Goal: Information Seeking & Learning: Understand process/instructions

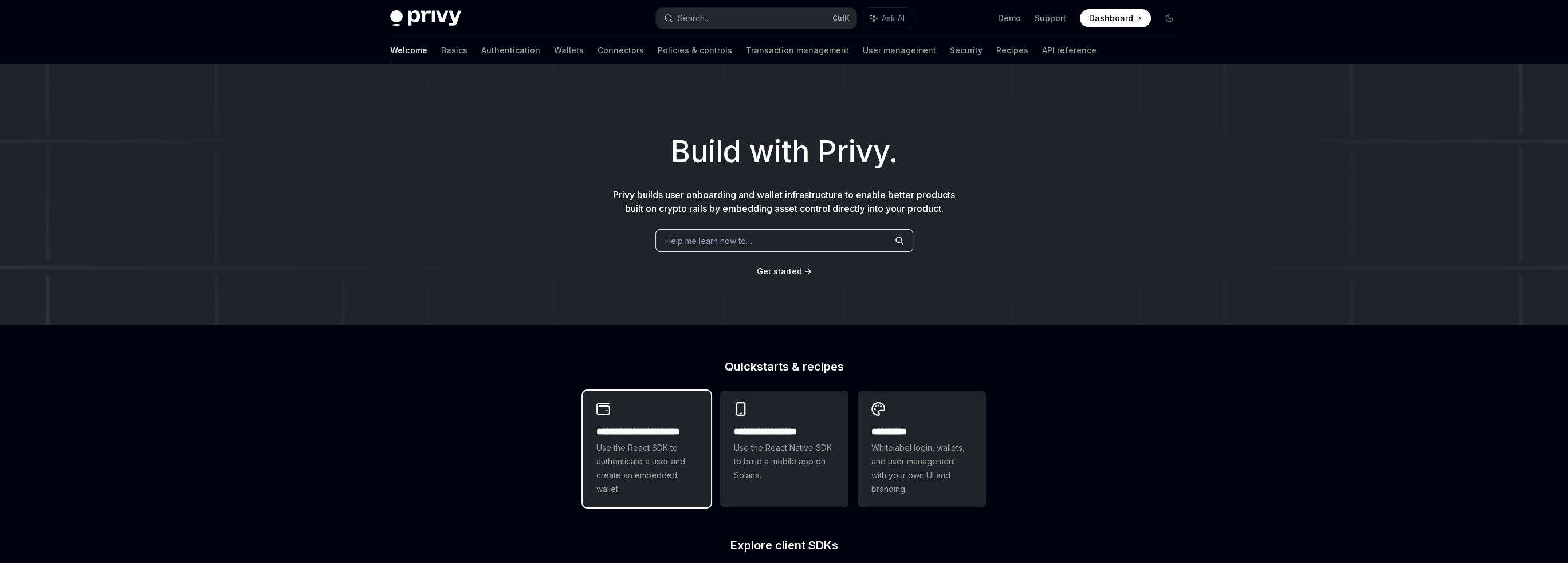
click at [671, 447] on span "Use the React SDK to authenticate a user and create an embedded wallet." at bounding box center [646, 468] width 101 height 55
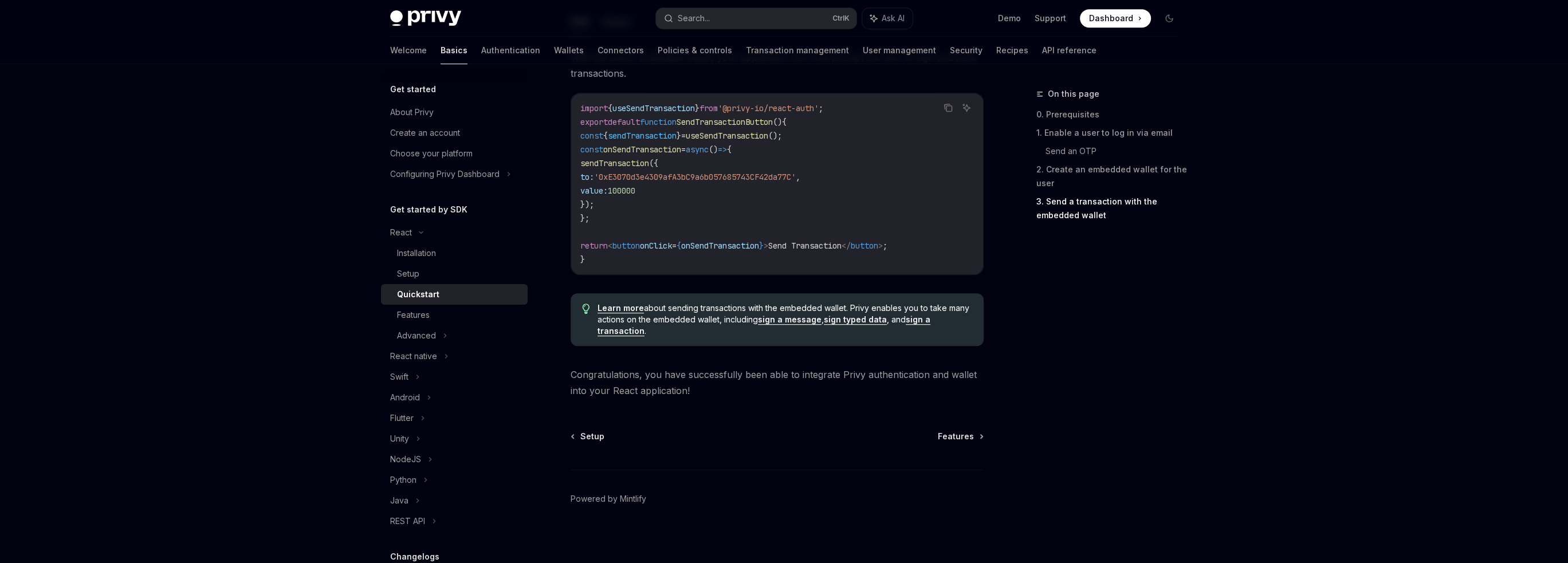
scroll to position [1097, 0]
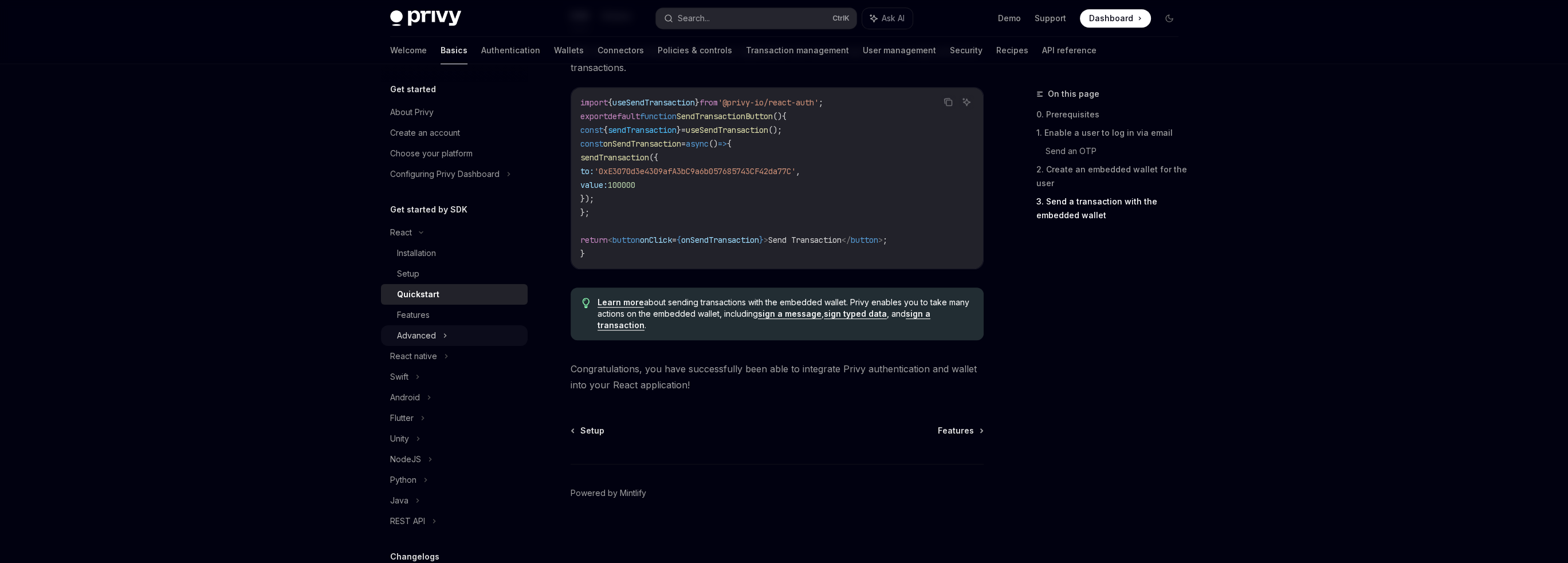
click at [484, 331] on div "Advanced" at bounding box center [454, 335] width 146 height 21
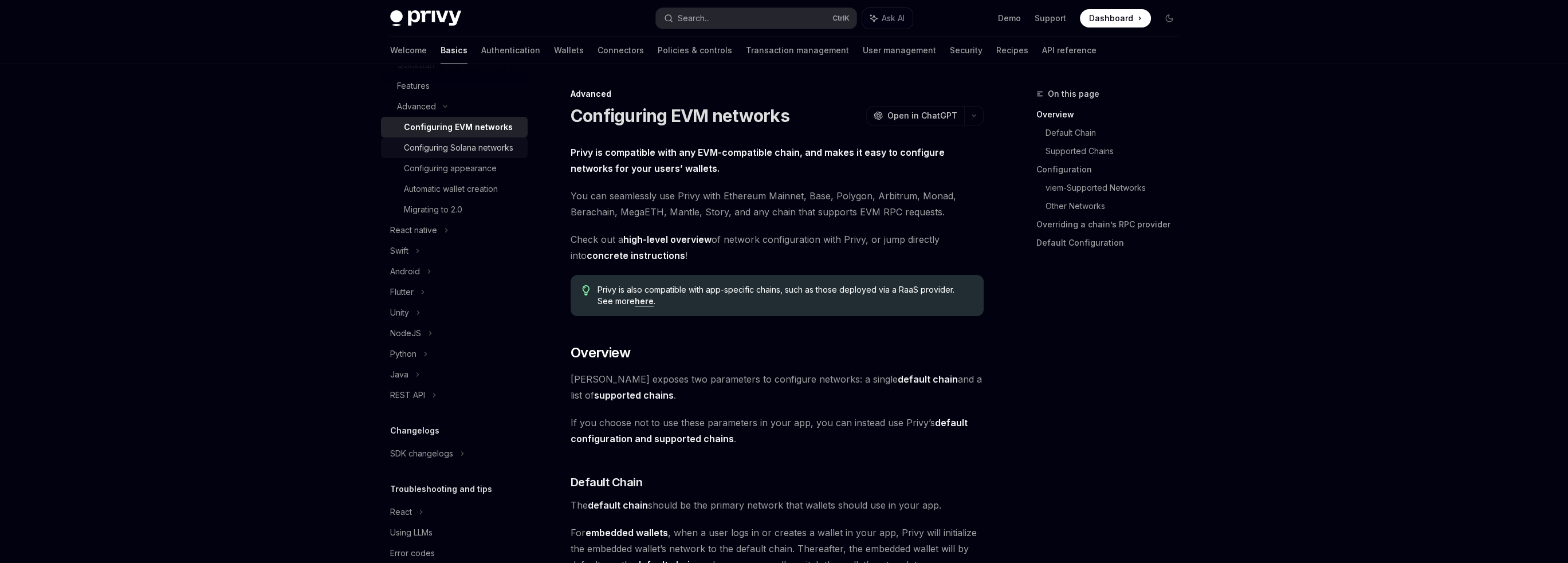
scroll to position [265, 0]
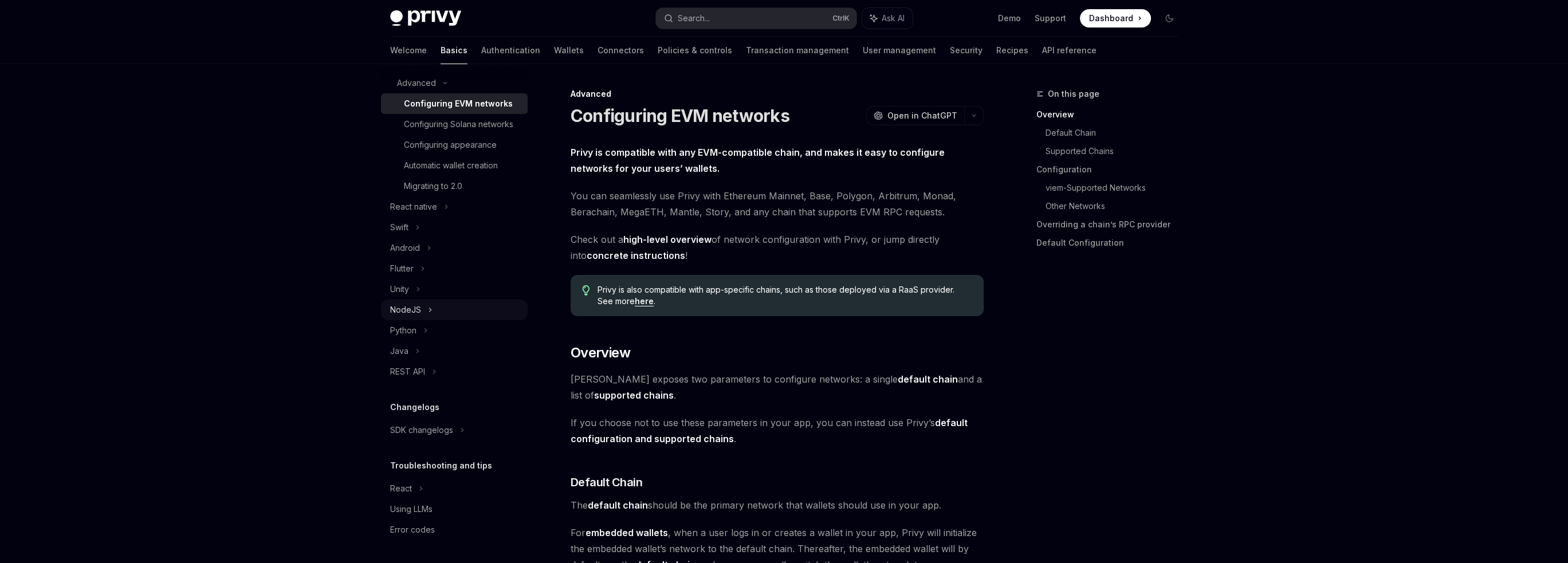
click at [428, 307] on icon at bounding box center [430, 310] width 4 height 14
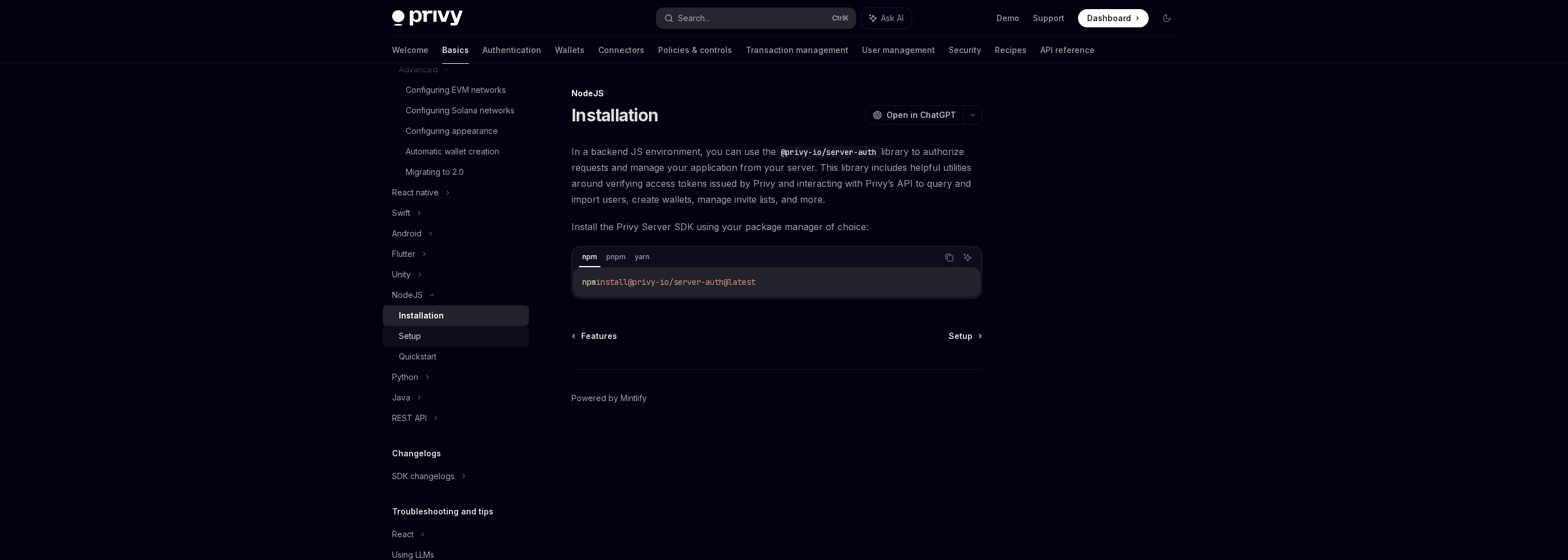
click at [458, 343] on div "Setup" at bounding box center [460, 336] width 123 height 14
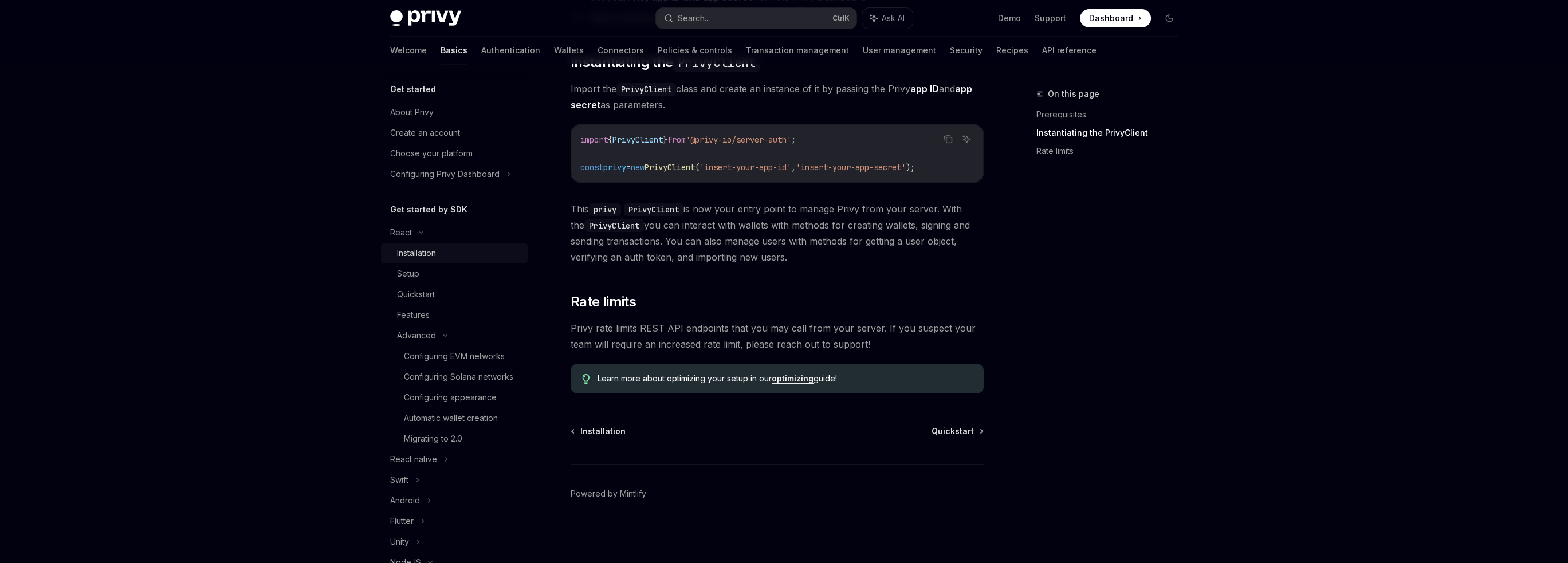
click at [451, 256] on div "Installation" at bounding box center [458, 253] width 124 height 14
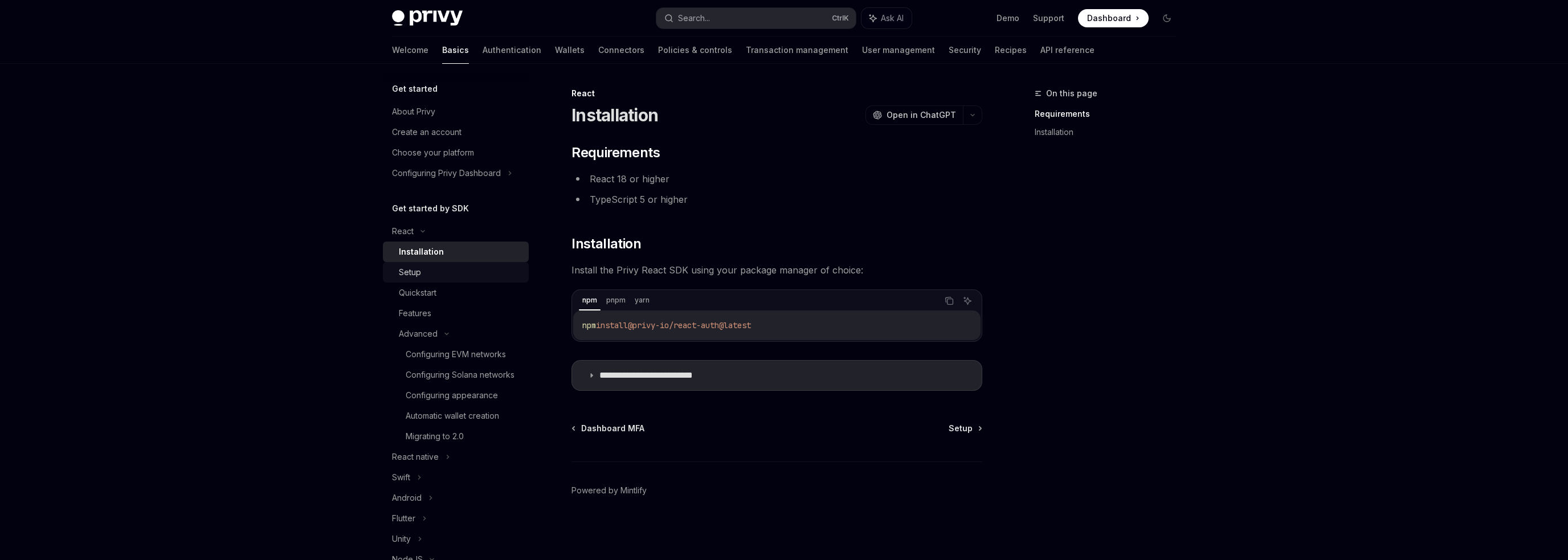
click at [451, 268] on div "Setup" at bounding box center [460, 272] width 123 height 14
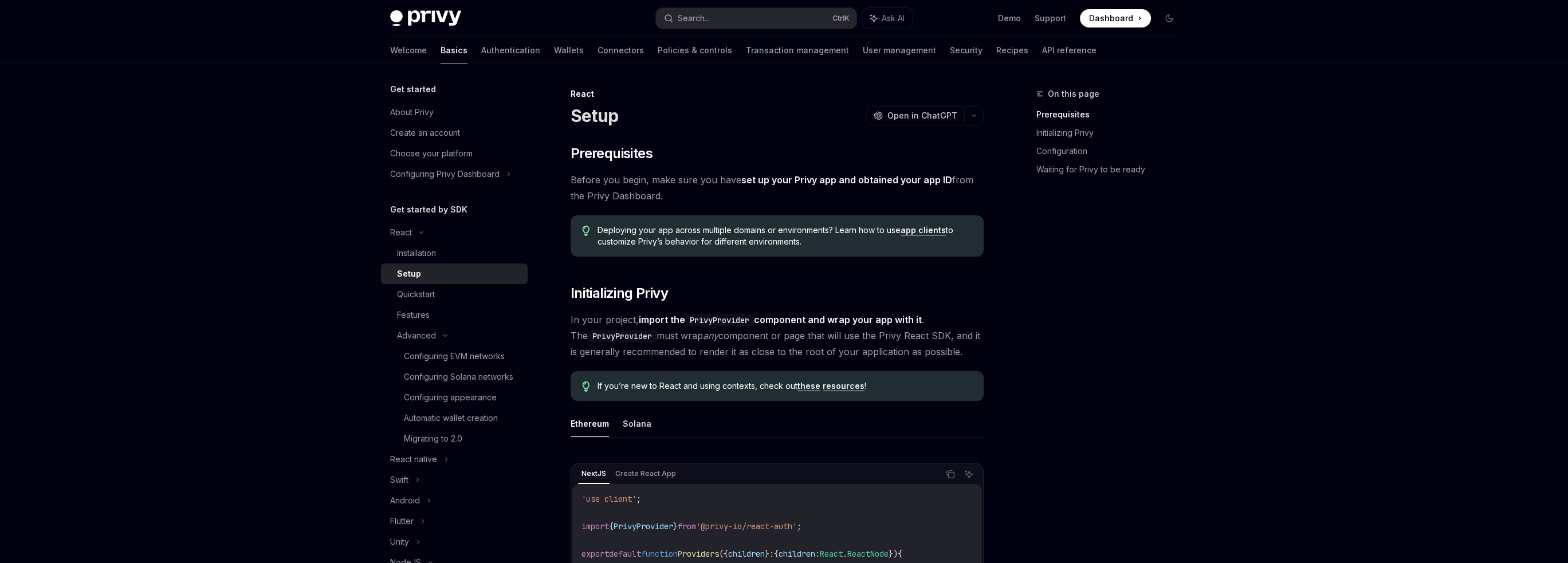
click at [481, 45] on link "Authentication" at bounding box center [510, 50] width 59 height 27
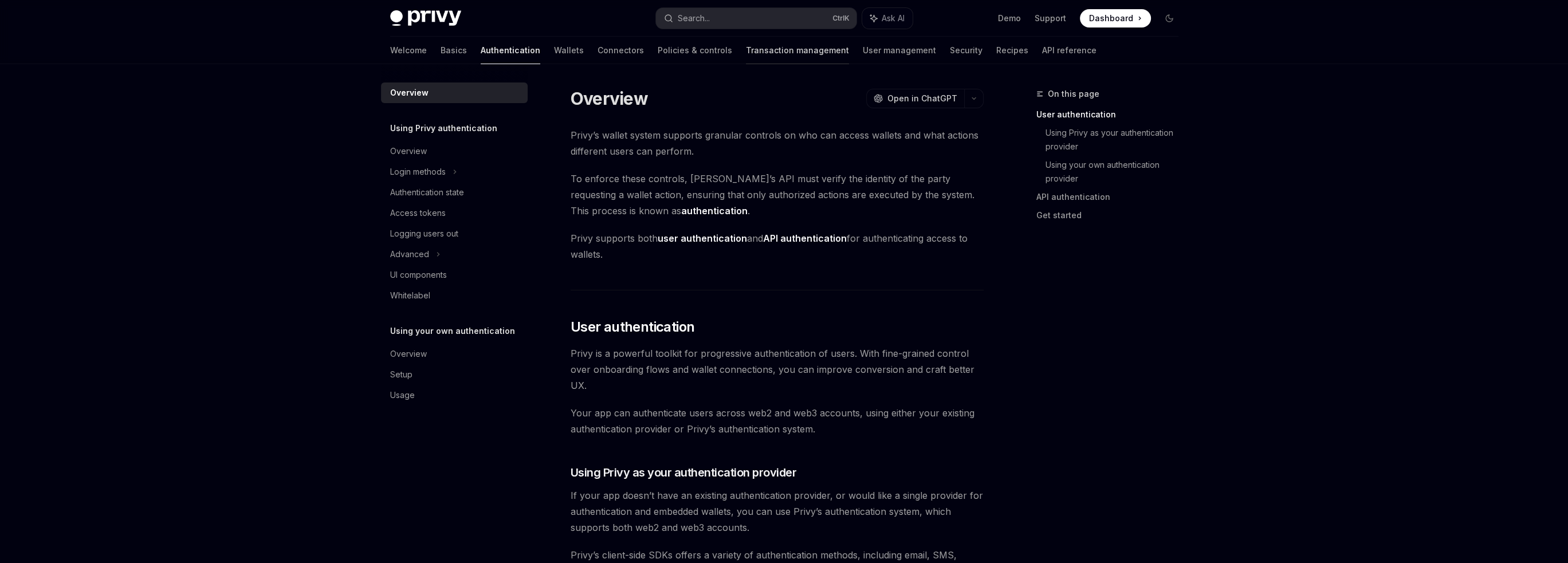
click at [766, 51] on link "Transaction management" at bounding box center [797, 50] width 103 height 27
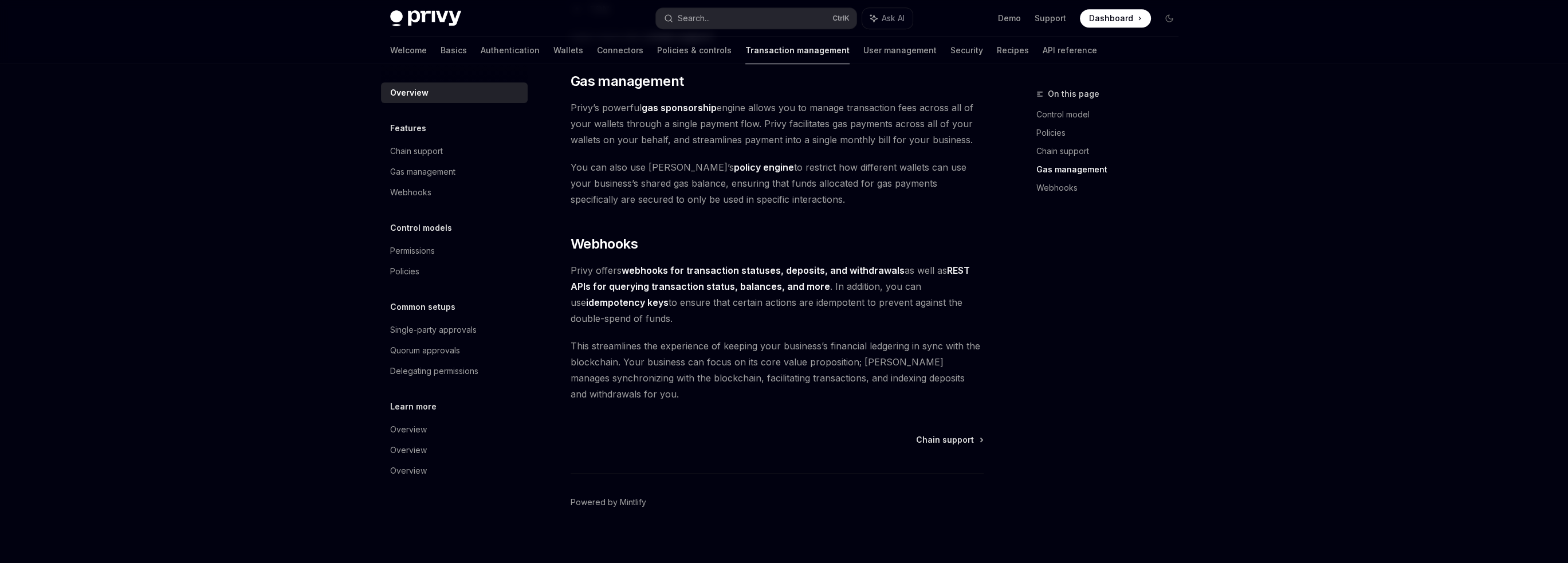
scroll to position [982, 0]
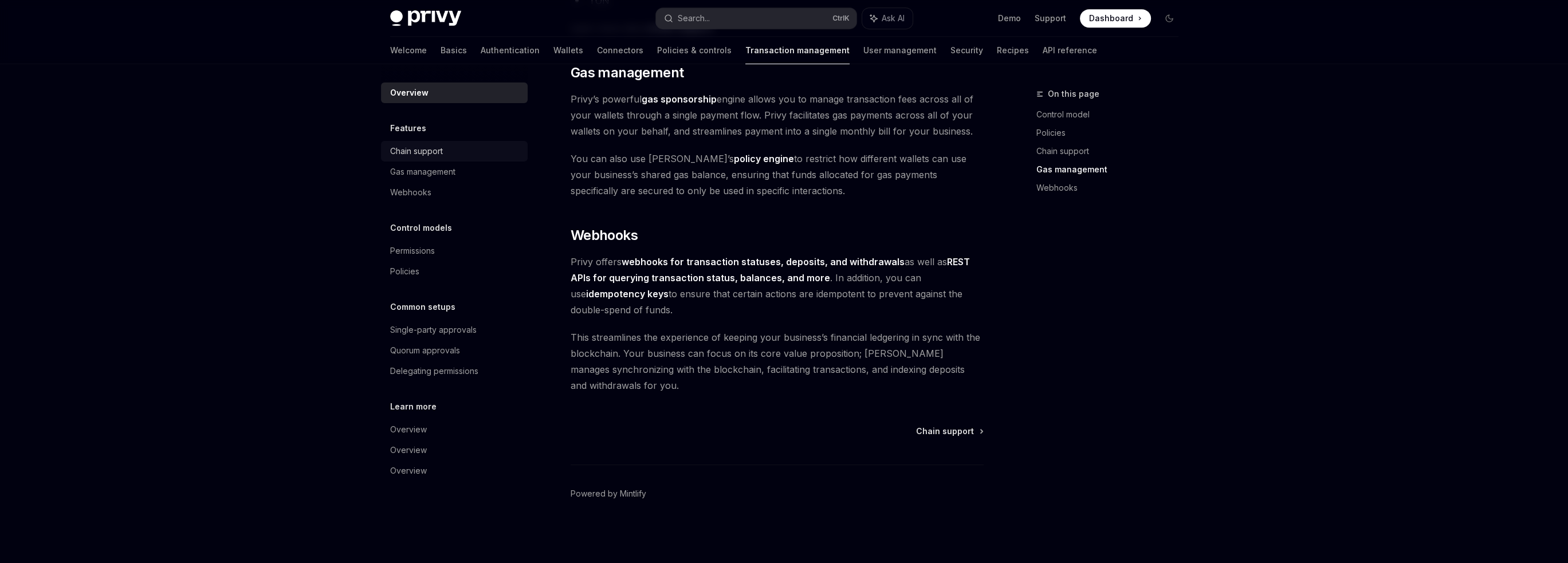
click at [487, 146] on div "Chain support" at bounding box center [456, 151] width 131 height 14
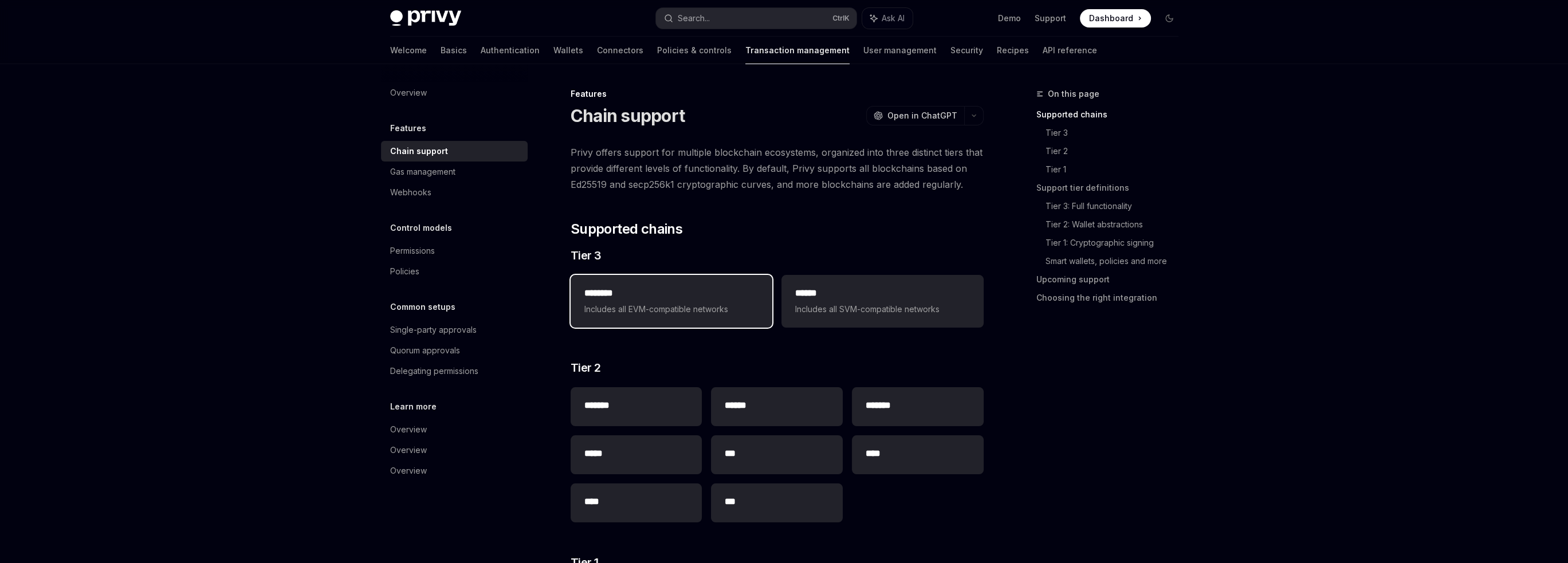
click at [611, 293] on h2 "********" at bounding box center [671, 293] width 174 height 14
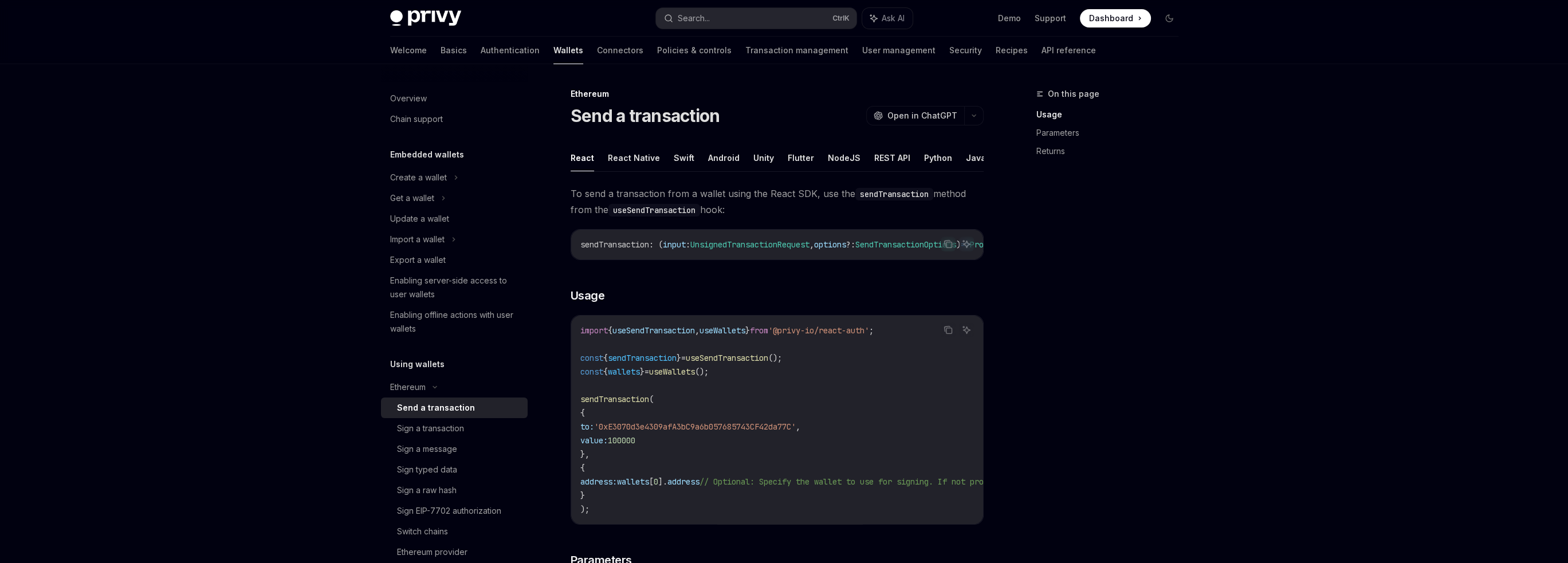
scroll to position [57, 0]
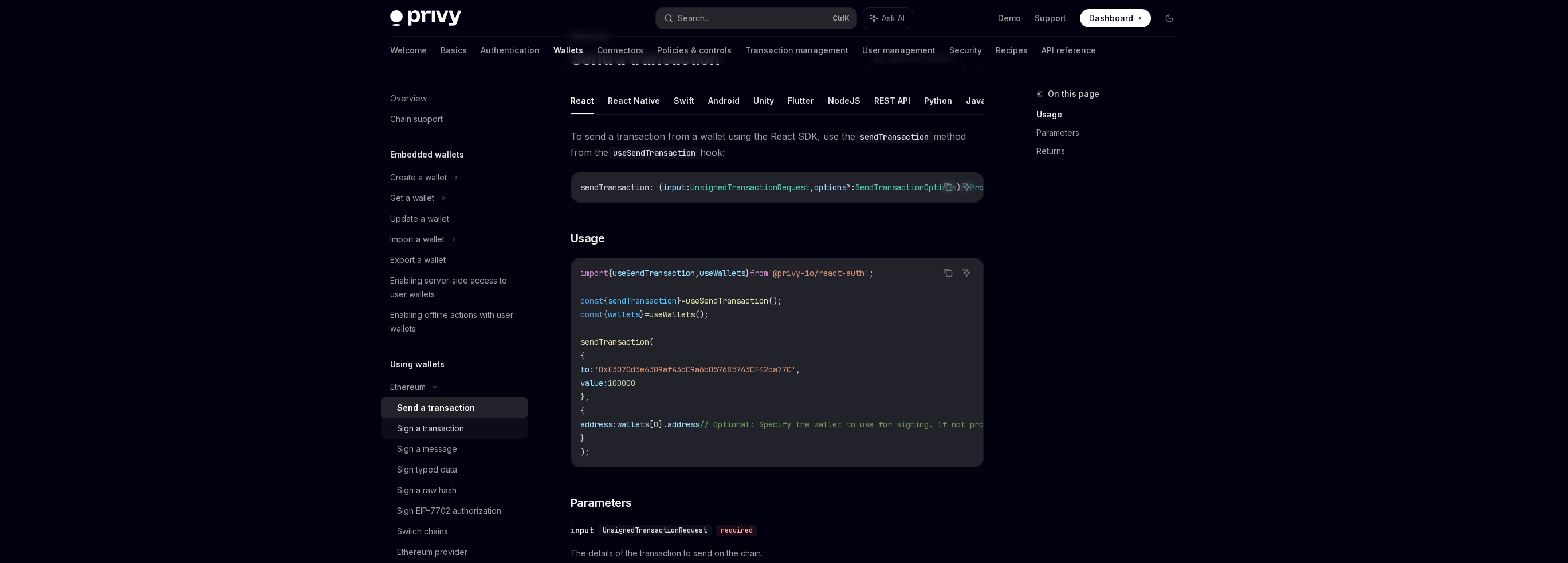
click at [449, 428] on div "Sign a transaction" at bounding box center [430, 428] width 67 height 14
click at [450, 409] on div "Send a transaction" at bounding box center [432, 408] width 70 height 14
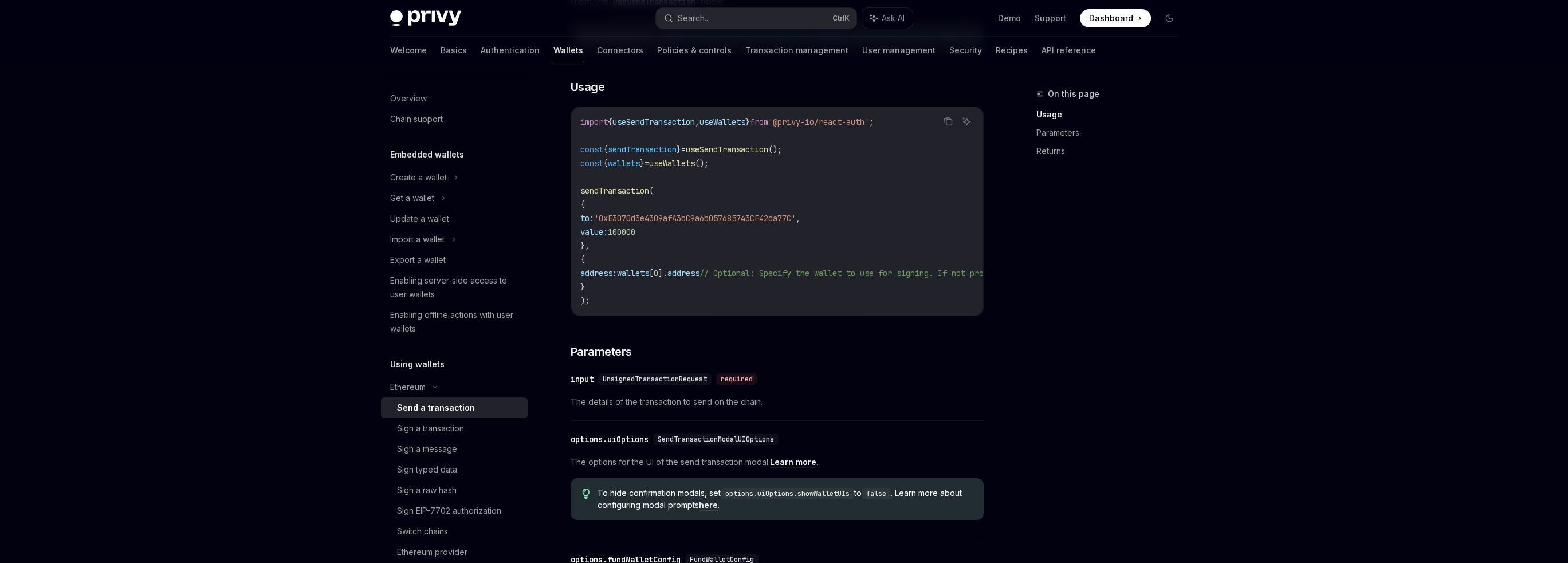
scroll to position [151, 0]
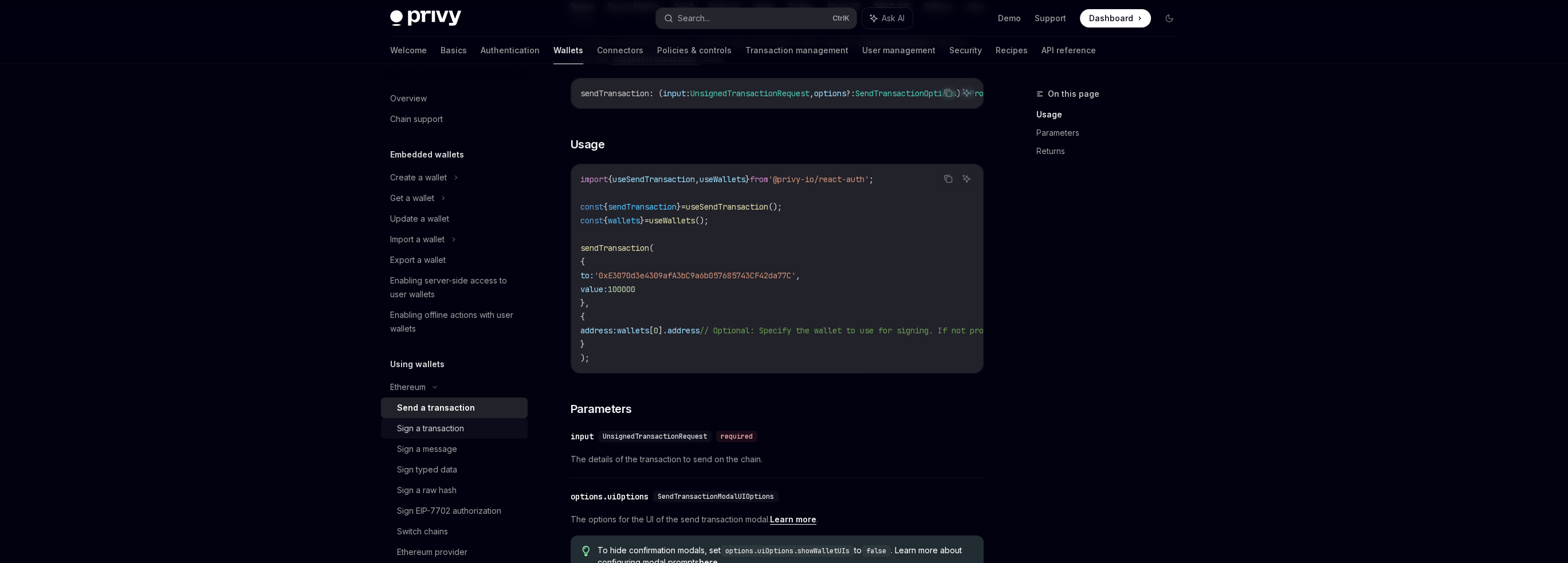
click at [438, 430] on div "Sign a transaction" at bounding box center [430, 428] width 67 height 14
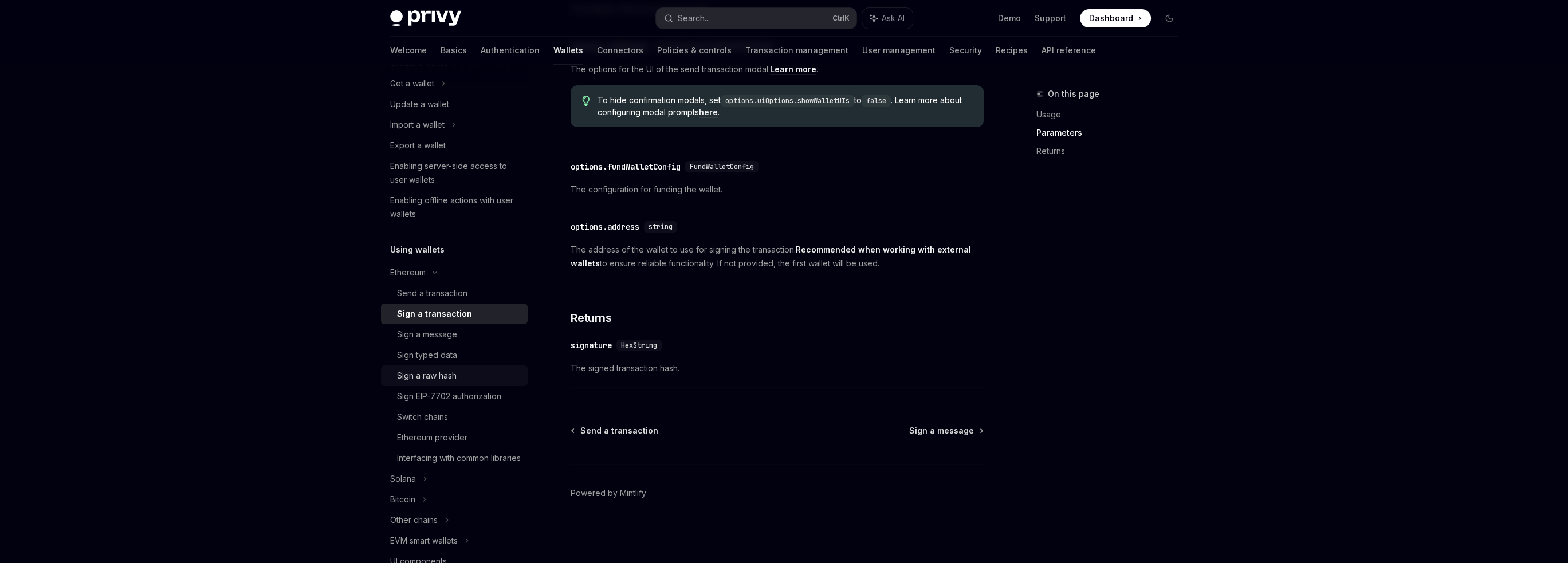
scroll to position [343, 0]
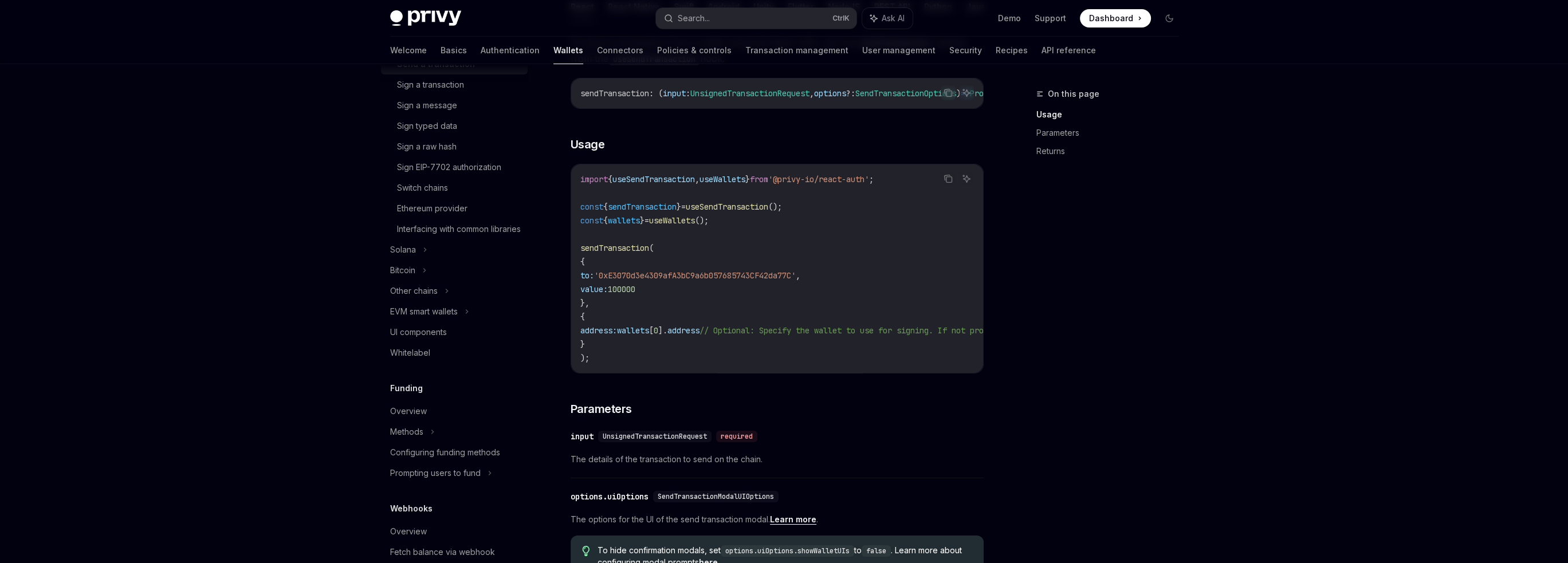
scroll to position [94, 0]
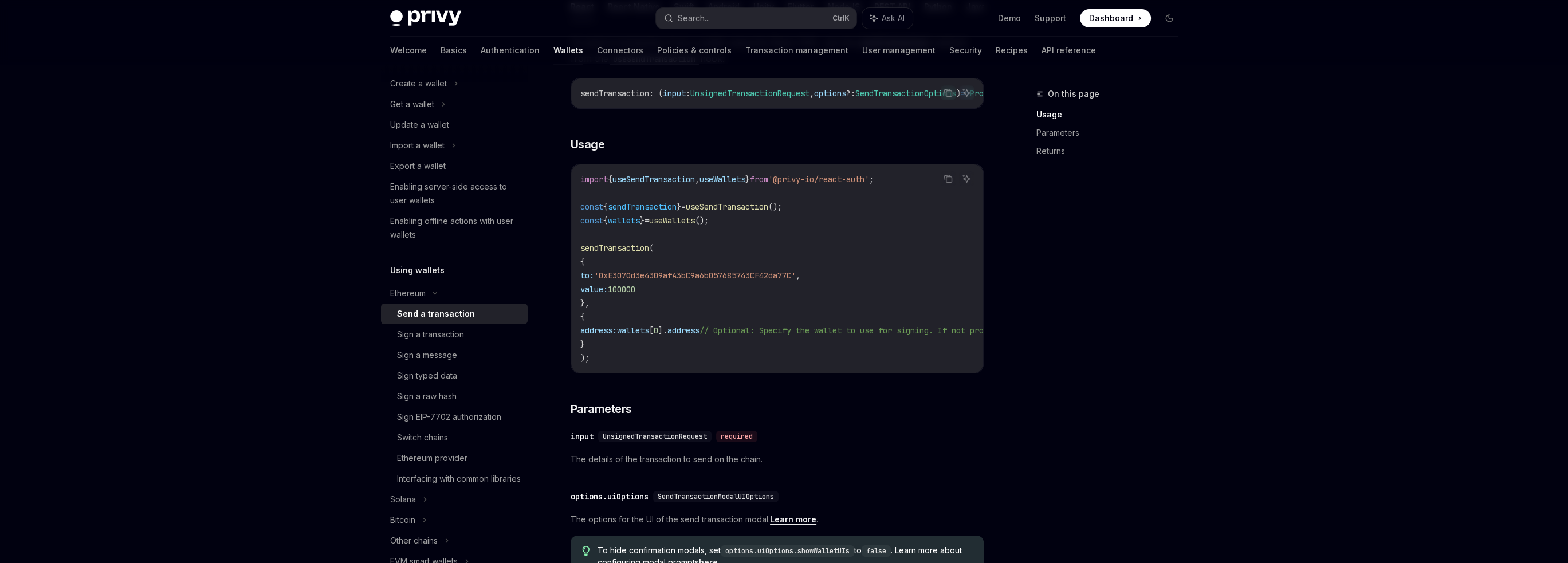
scroll to position [57, 0]
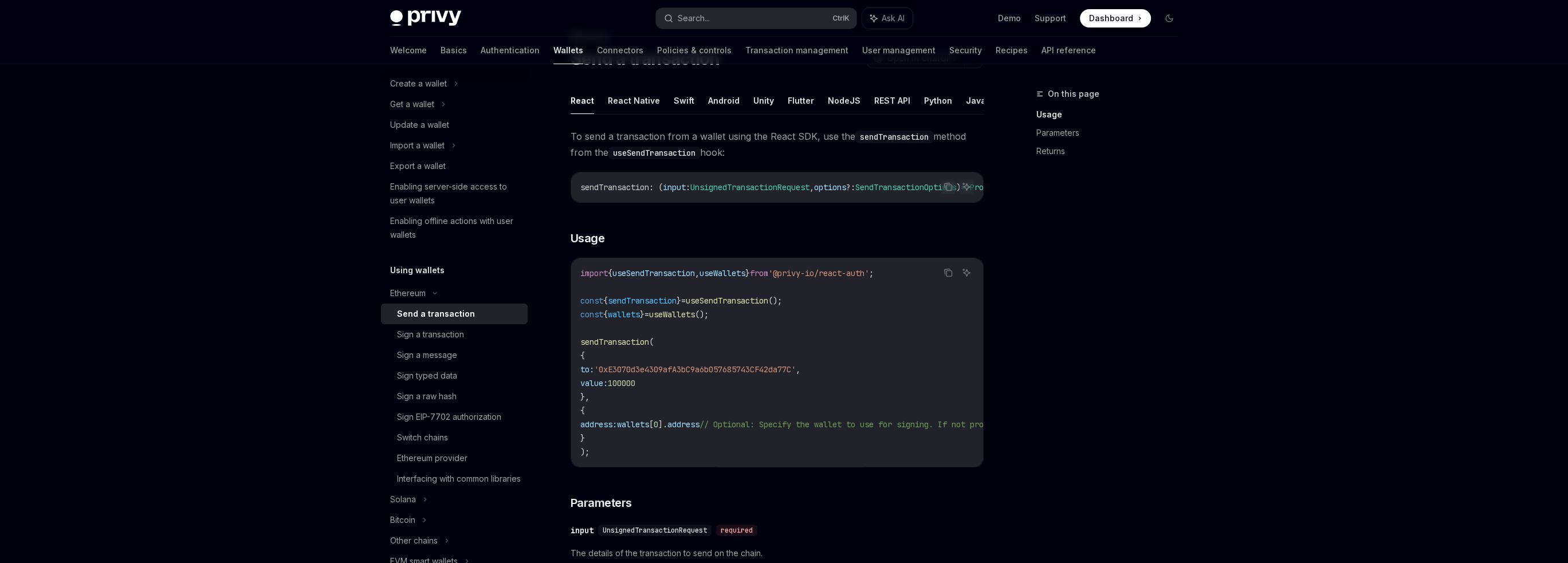
type textarea "*"
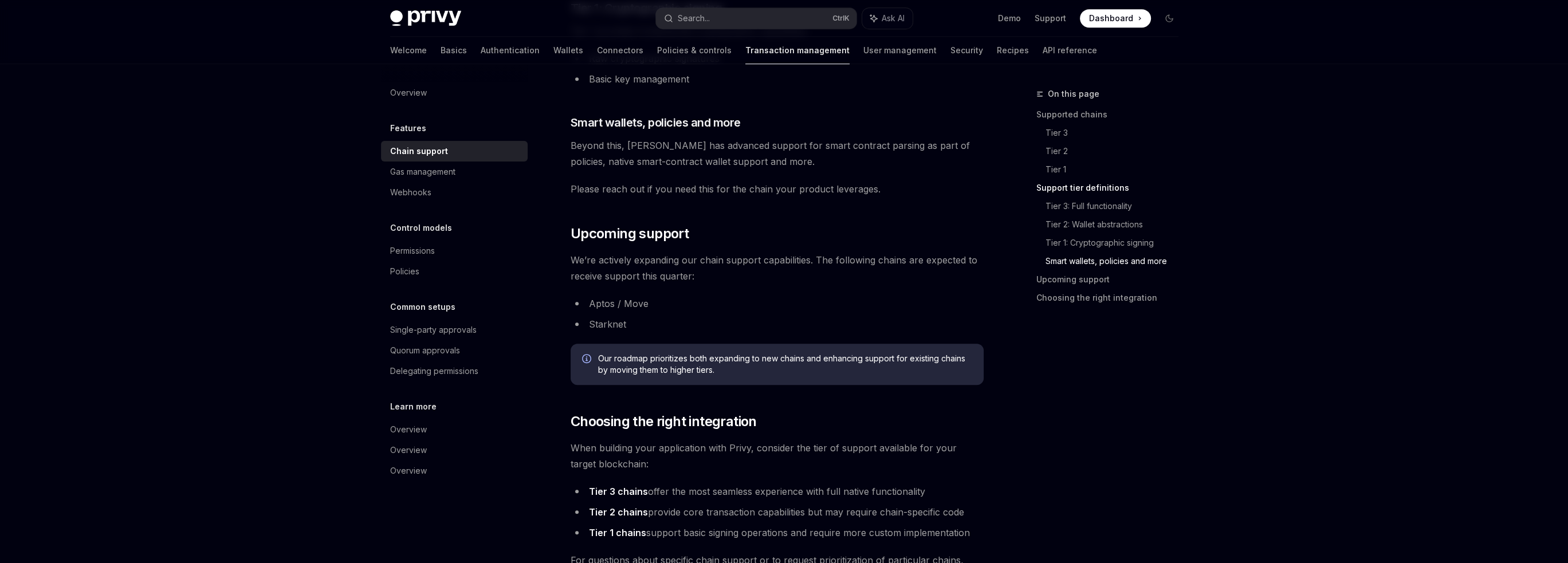
scroll to position [1260, 0]
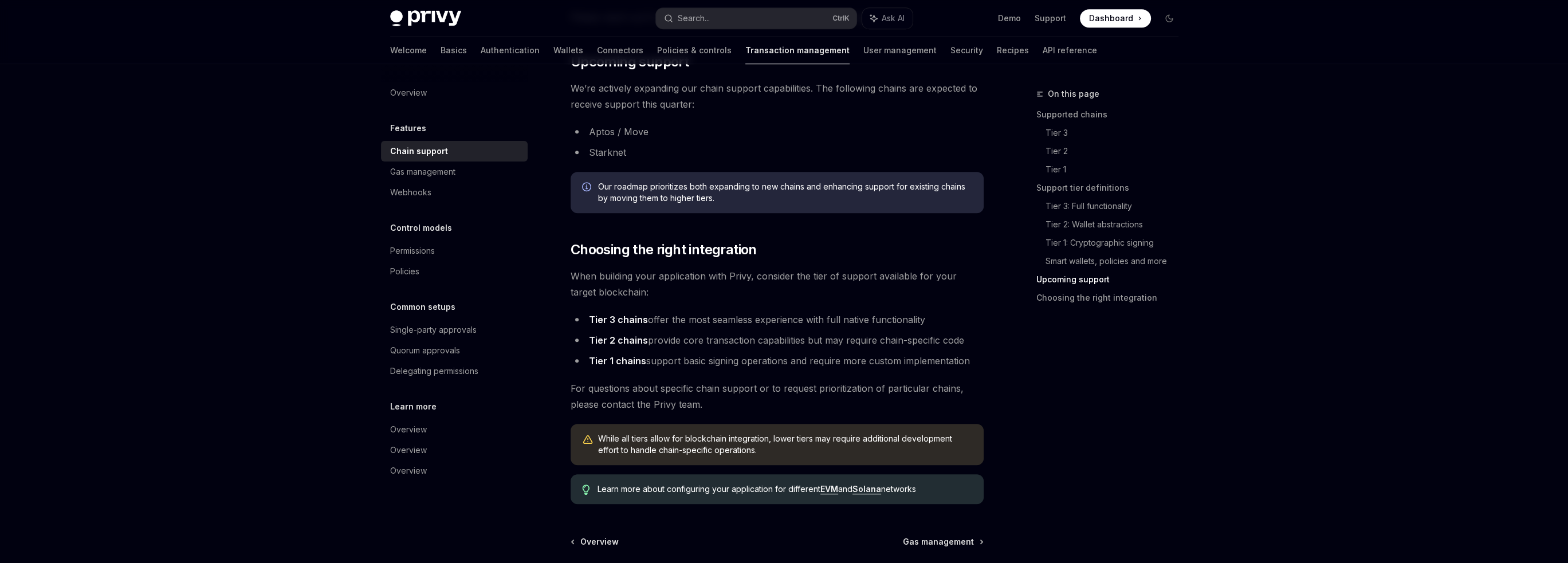
click at [1100, 400] on div "On this page Supported chains Tier 3 Tier 2 Tier 1 Support tier definitions Tie…" at bounding box center [1100, 324] width 174 height 476
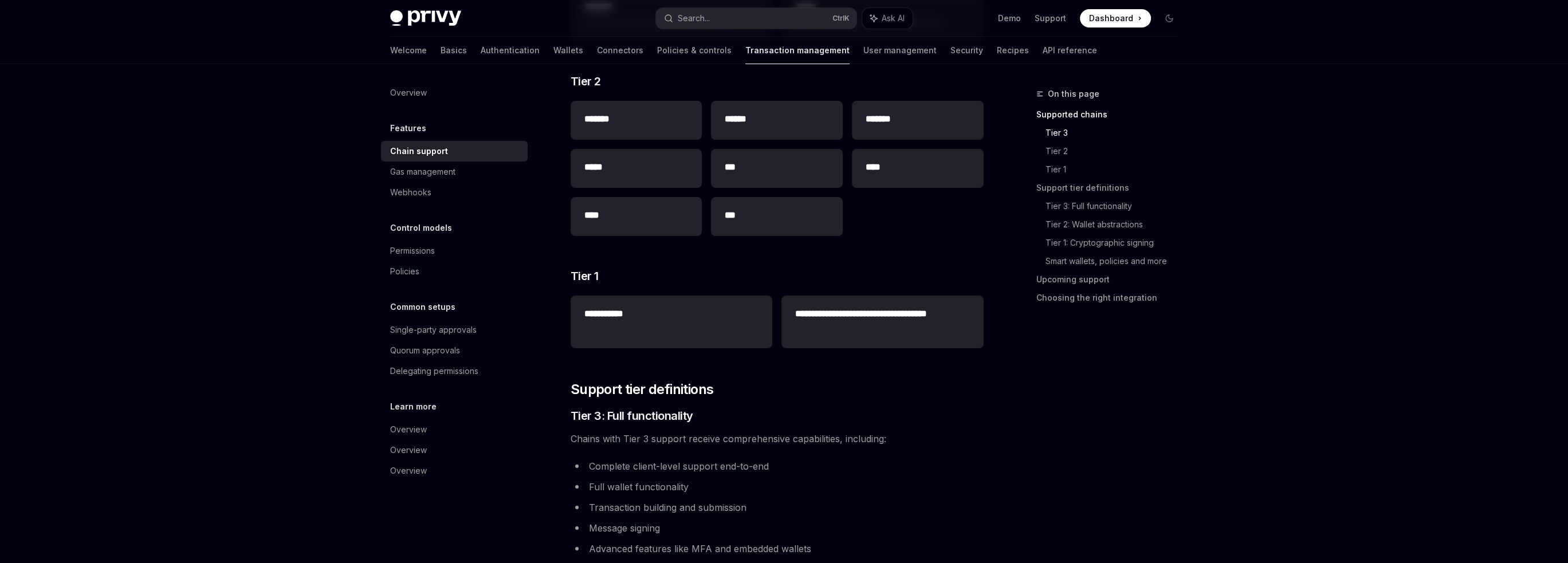
scroll to position [172, 0]
